Goal: Task Accomplishment & Management: Complete application form

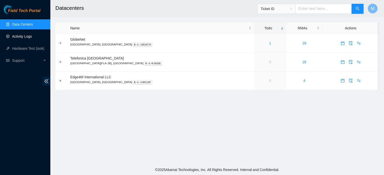
click at [26, 35] on link "Activity Logs" at bounding box center [22, 36] width 20 height 4
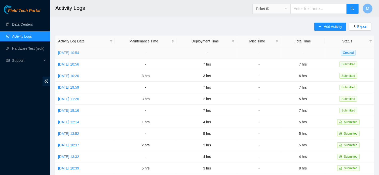
click at [79, 54] on link "[DATE] 10:54" at bounding box center [68, 53] width 21 height 4
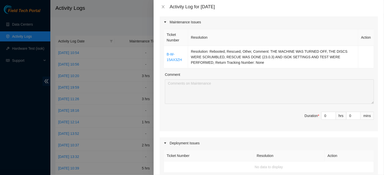
scroll to position [55, 0]
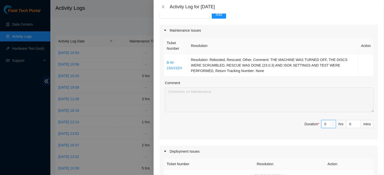
click at [322, 128] on input "0" at bounding box center [328, 124] width 14 height 8
type input "1"
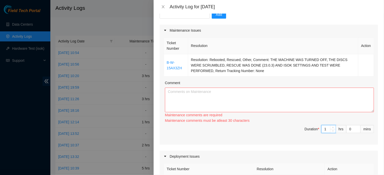
type input "1"
click at [257, 100] on textarea "Comment" at bounding box center [269, 100] width 209 height 25
paste textarea "THE MACHINE WAS TURNED OFF, THE DISKS SHUFFLED, RESCUE (23.0.3), SETTINGS AND I…"
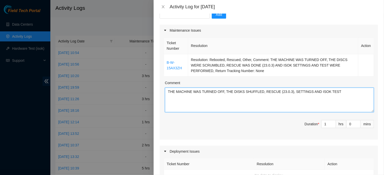
type textarea "THE MACHINE WAS TURNED OFF, THE DISKS SHUFFLED, RESCUE (23.0.3), SETTINGS AND I…"
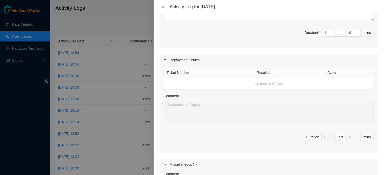
scroll to position [149, 0]
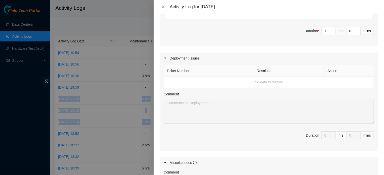
click at [383, 85] on div "Note: This activity log is for informational purposes only. You will not be pai…" at bounding box center [268, 95] width 230 height 162
click at [371, 86] on div "Ticket Number Resolution Action No data to display Comment Duration 0 hrs 0 mins" at bounding box center [268, 107] width 218 height 87
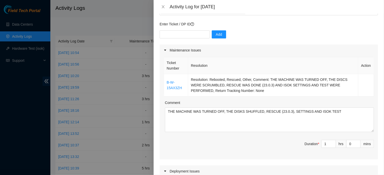
scroll to position [25, 0]
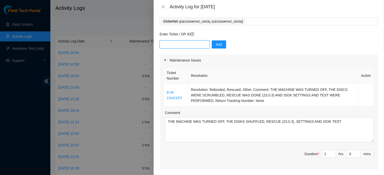
click at [173, 47] on input "text" at bounding box center [184, 45] width 50 height 8
paste input "B-V-5GMIWGR"
type input "B-V-5GMIWGR"
click at [221, 46] on button "Add" at bounding box center [219, 45] width 14 height 8
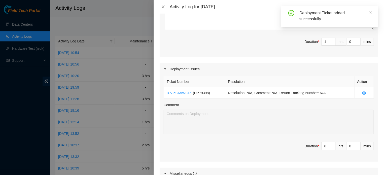
scroll to position [158, 0]
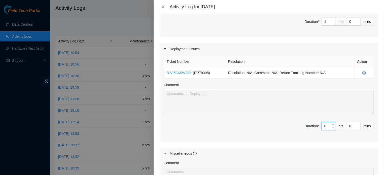
drag, startPoint x: 321, startPoint y: 137, endPoint x: 318, endPoint y: 137, distance: 3.5
click at [321, 130] on input "0" at bounding box center [328, 127] width 14 height 8
type input "5"
type input "6"
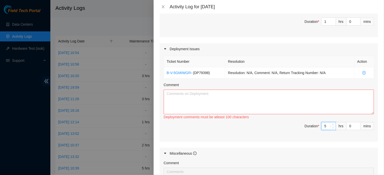
type input "5"
click at [173, 103] on textarea "Comment" at bounding box center [269, 102] width 210 height 25
paste textarea "CONTINUATION OF THE INSTALLATION OF RACKS FLZ.[PHONE_NUMBER] AND [GEOGRAPHIC_DA…"
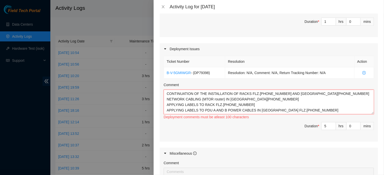
scroll to position [5, 0]
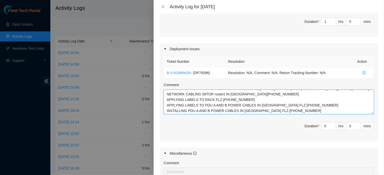
type textarea "CONTINUATION OF THE INSTALLATION OF RACKS FLZ.[PHONE_NUMBER] AND [GEOGRAPHIC_DA…"
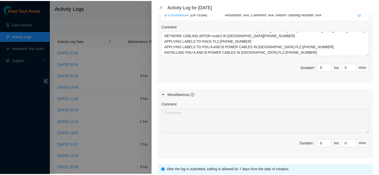
scroll to position [270, 0]
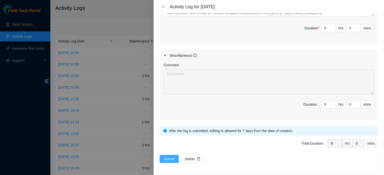
click at [170, 158] on span "Submit" at bounding box center [169, 159] width 11 height 6
